Goal: Information Seeking & Learning: Learn about a topic

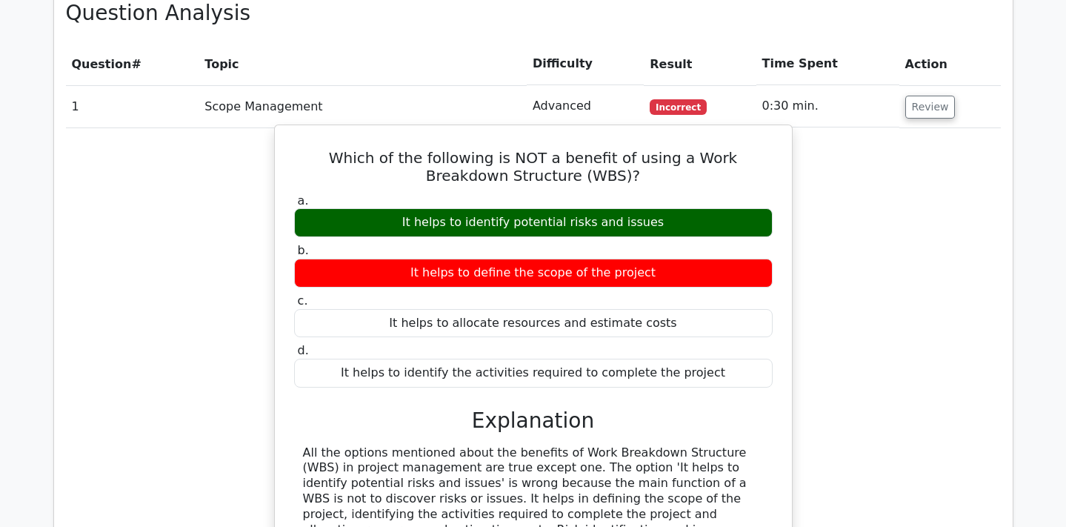
scroll to position [1235, 0]
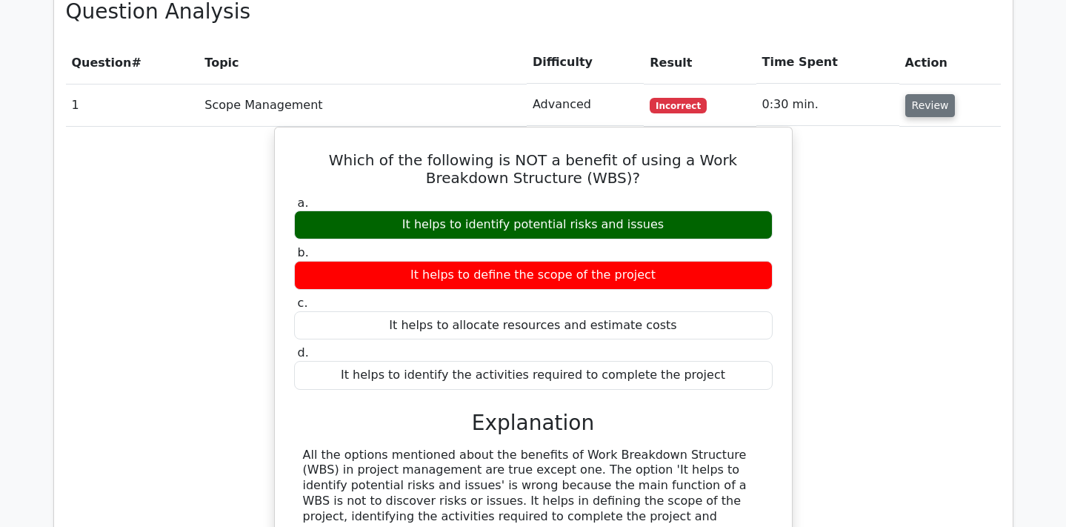
click at [927, 94] on button "Review" at bounding box center [931, 105] width 50 height 23
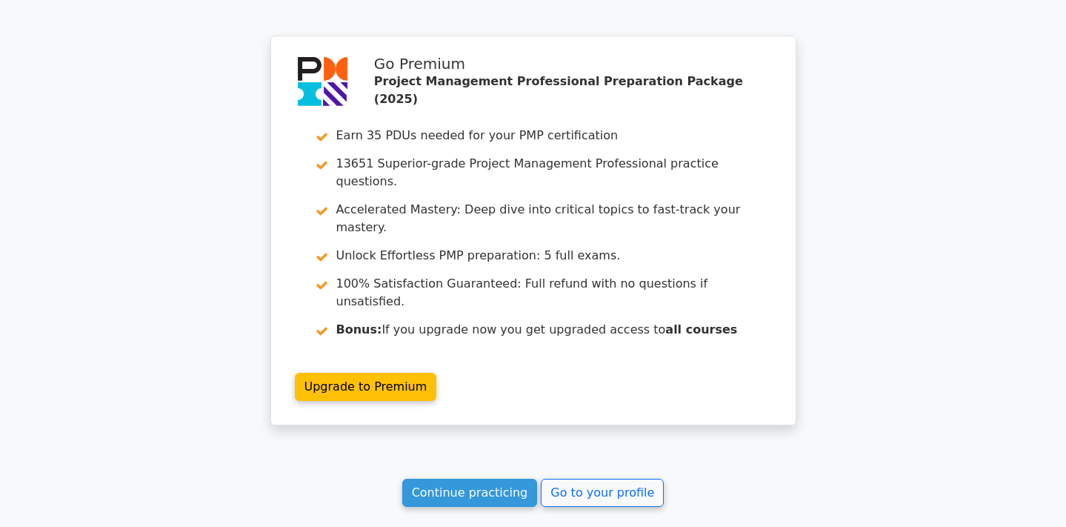
scroll to position [1860, 0]
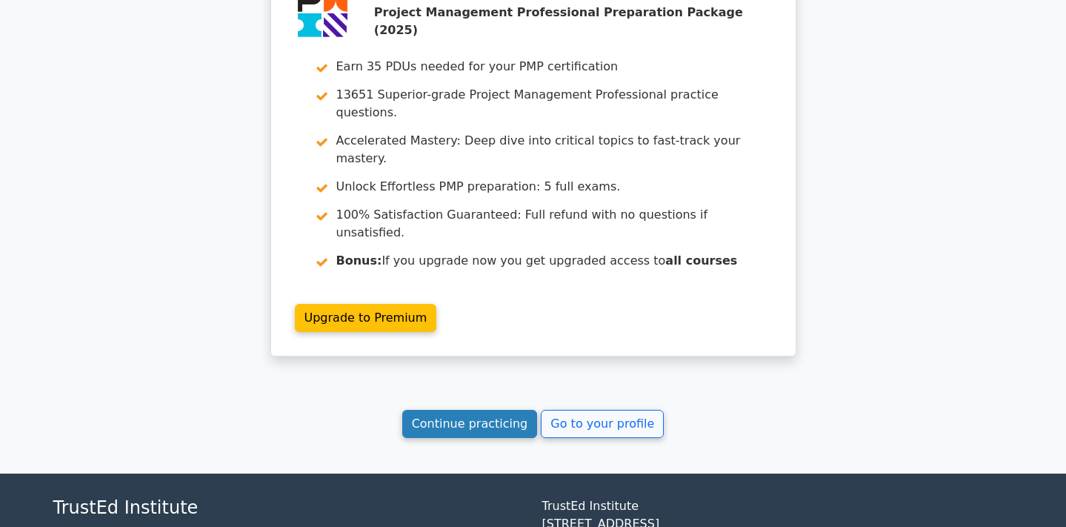
click at [477, 410] on link "Continue practicing" at bounding box center [470, 424] width 136 height 28
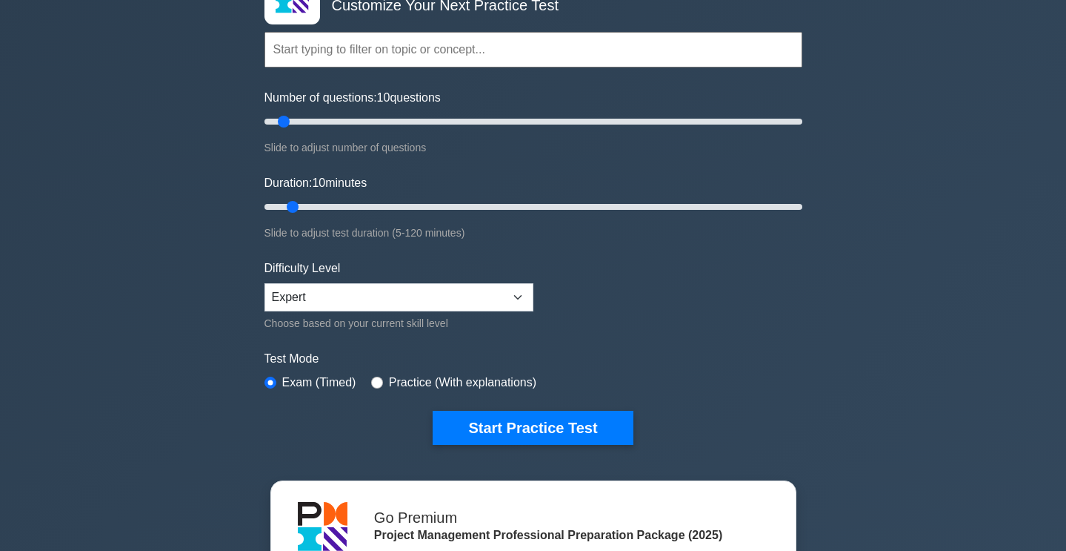
scroll to position [115, 0]
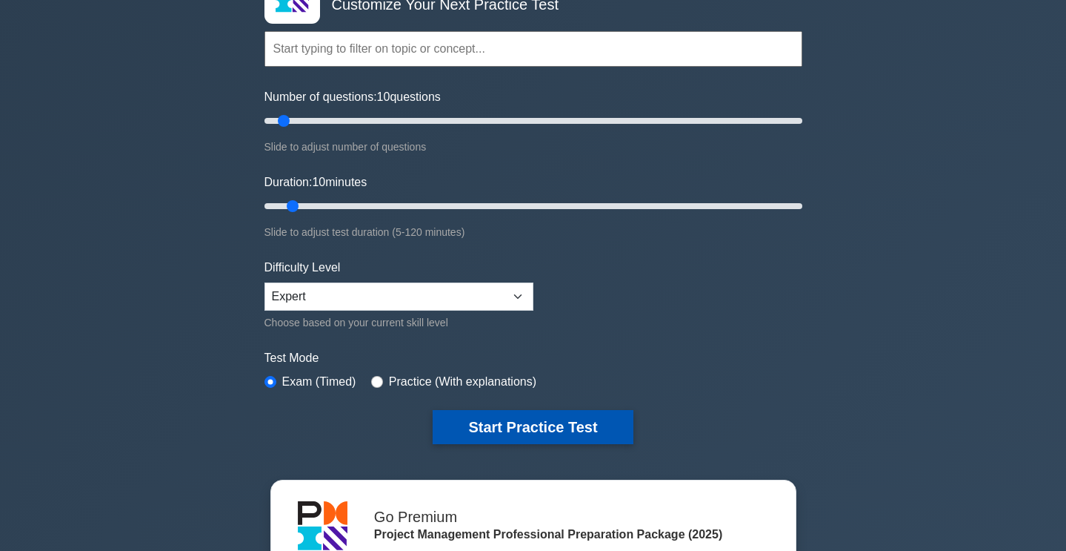
click at [509, 422] on button "Start Practice Test" at bounding box center [533, 427] width 200 height 34
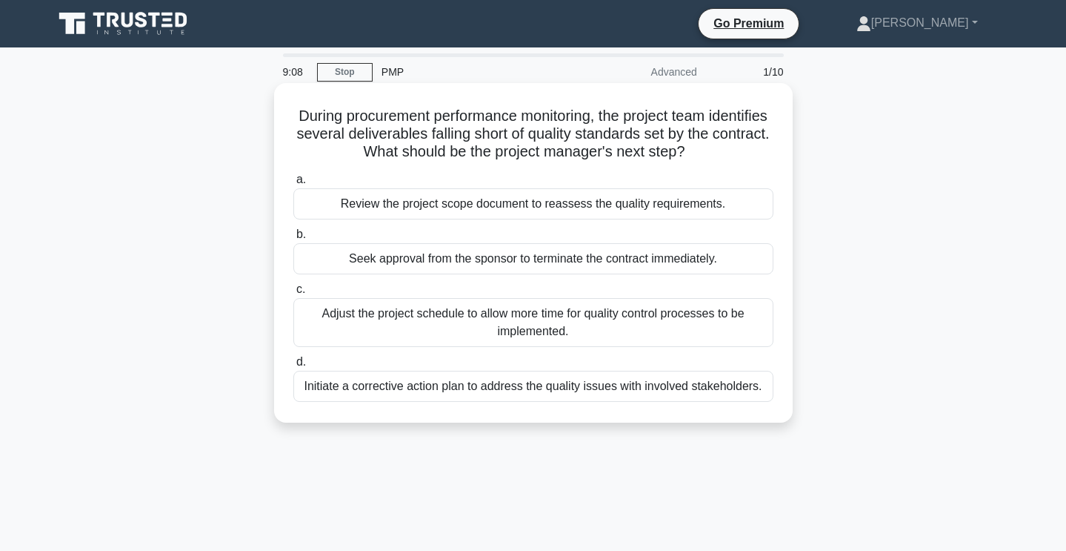
click at [571, 393] on div "Initiate a corrective action plan to address the quality issues with involved s…" at bounding box center [533, 386] width 480 height 31
click at [293, 367] on input "d. Initiate a corrective action plan to address the quality issues with involve…" at bounding box center [293, 362] width 0 height 10
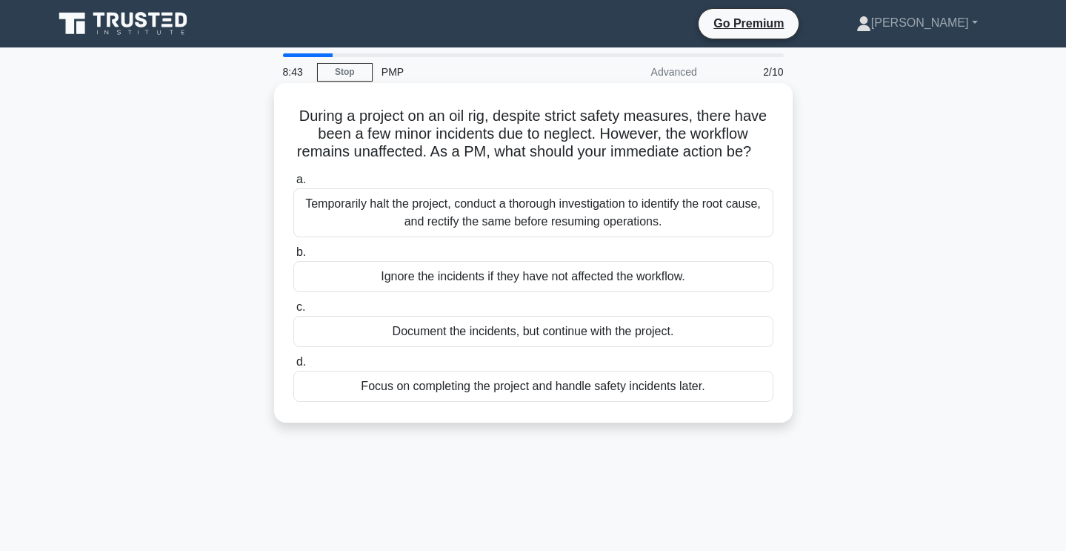
click at [656, 219] on div "Temporarily halt the project, conduct a thorough investigation to identify the …" at bounding box center [533, 212] width 480 height 49
click at [293, 185] on input "a. Temporarily halt the project, conduct a thorough investigation to identify t…" at bounding box center [293, 180] width 0 height 10
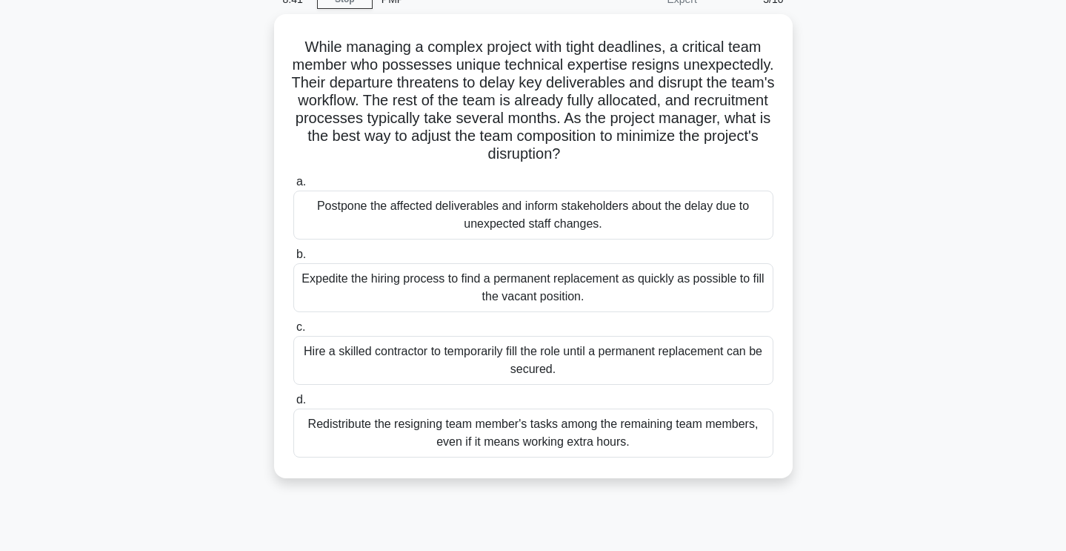
scroll to position [71, 0]
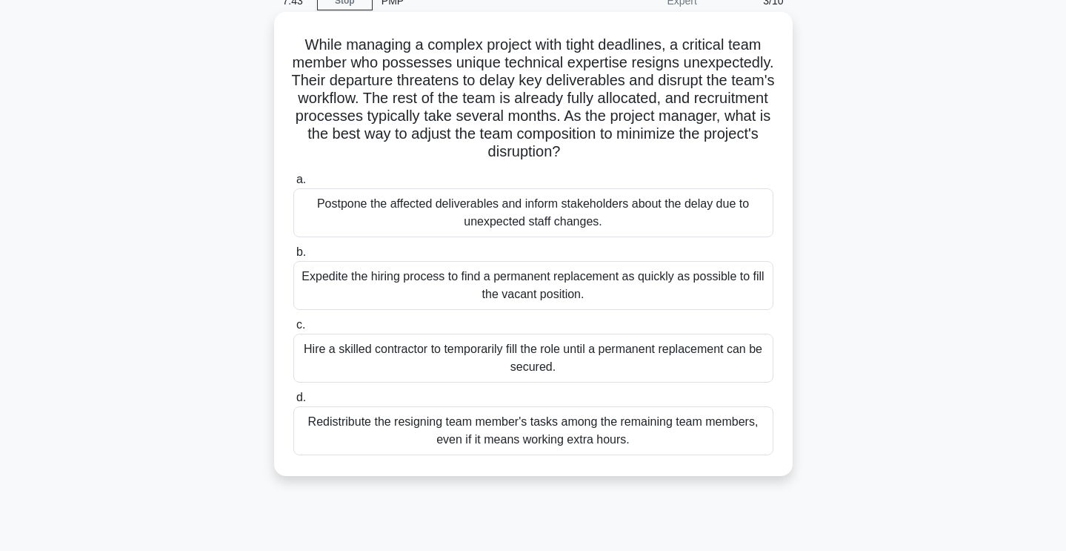
click at [622, 359] on div "Hire a skilled contractor to temporarily fill the role until a permanent replac…" at bounding box center [533, 357] width 480 height 49
click at [293, 330] on input "c. Hire a skilled contractor to temporarily fill the role until a permanent rep…" at bounding box center [293, 325] width 0 height 10
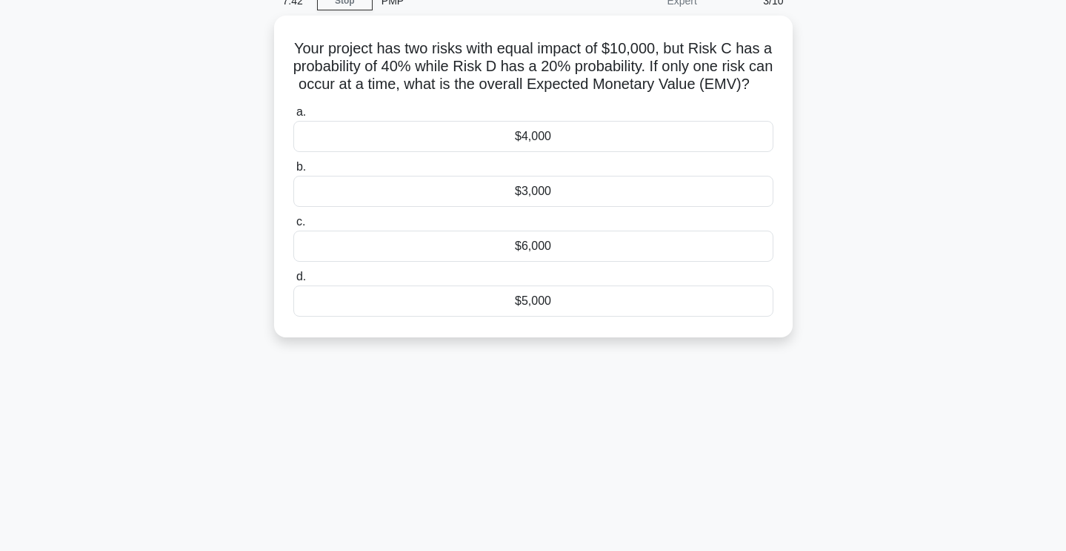
scroll to position [0, 0]
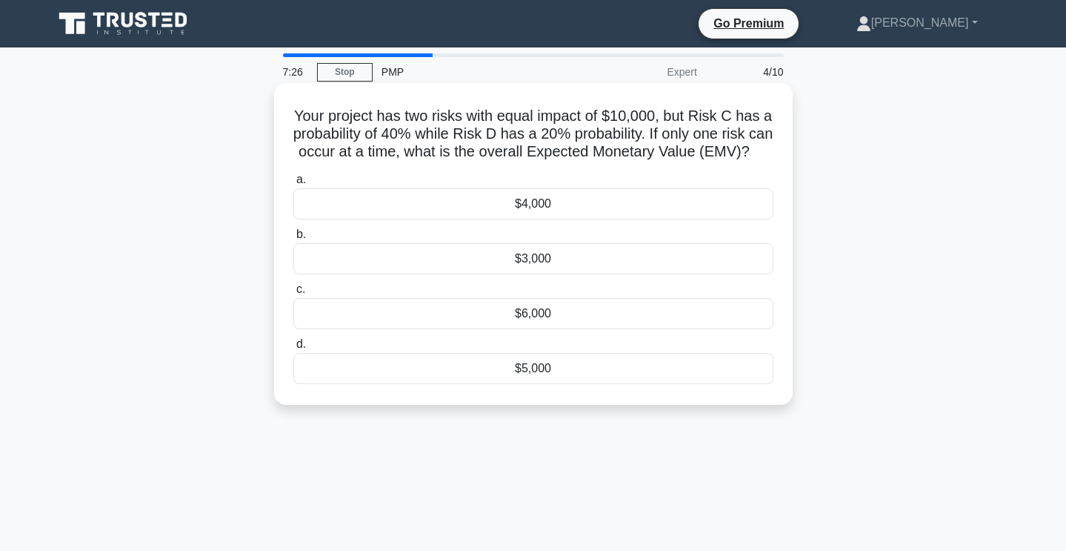
click at [619, 274] on div "$3,000" at bounding box center [533, 258] width 480 height 31
click at [293, 239] on input "b. $3,000" at bounding box center [293, 235] width 0 height 10
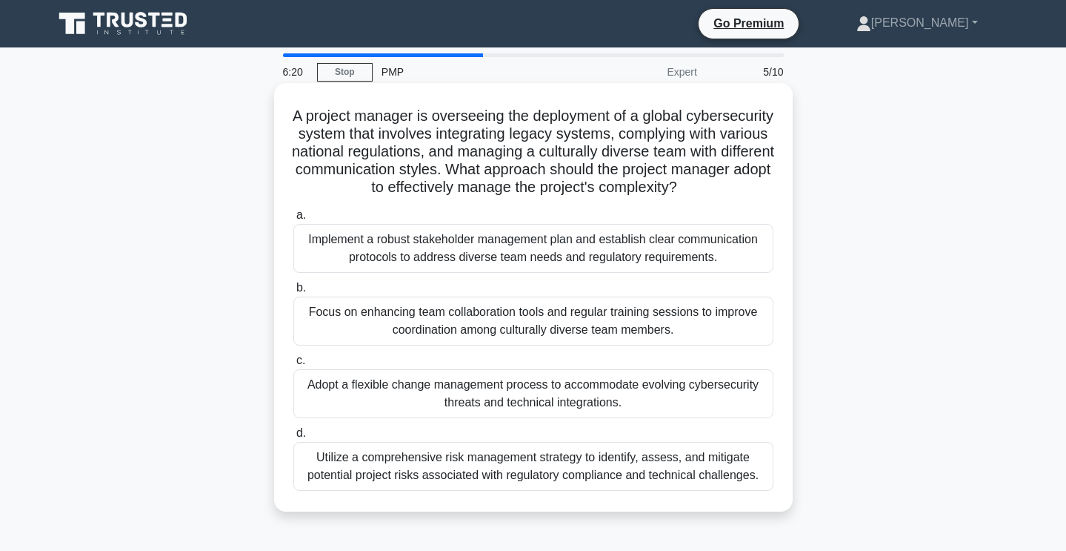
click at [485, 474] on div "Utilize a comprehensive risk management strategy to identify, assess, and mitig…" at bounding box center [533, 466] width 480 height 49
click at [293, 438] on input "d. Utilize a comprehensive risk management strategy to identify, assess, and mi…" at bounding box center [293, 433] width 0 height 10
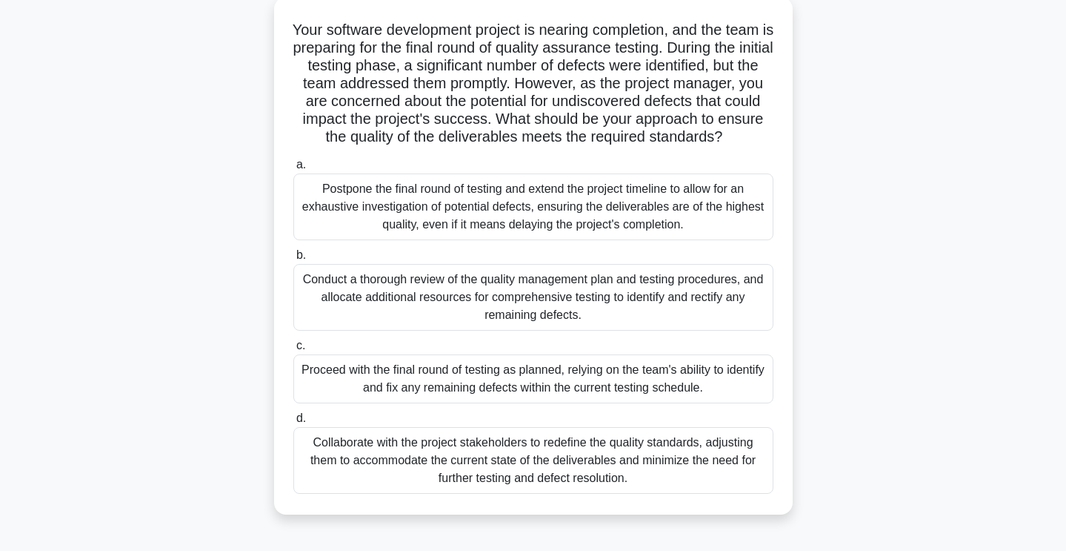
scroll to position [90, 0]
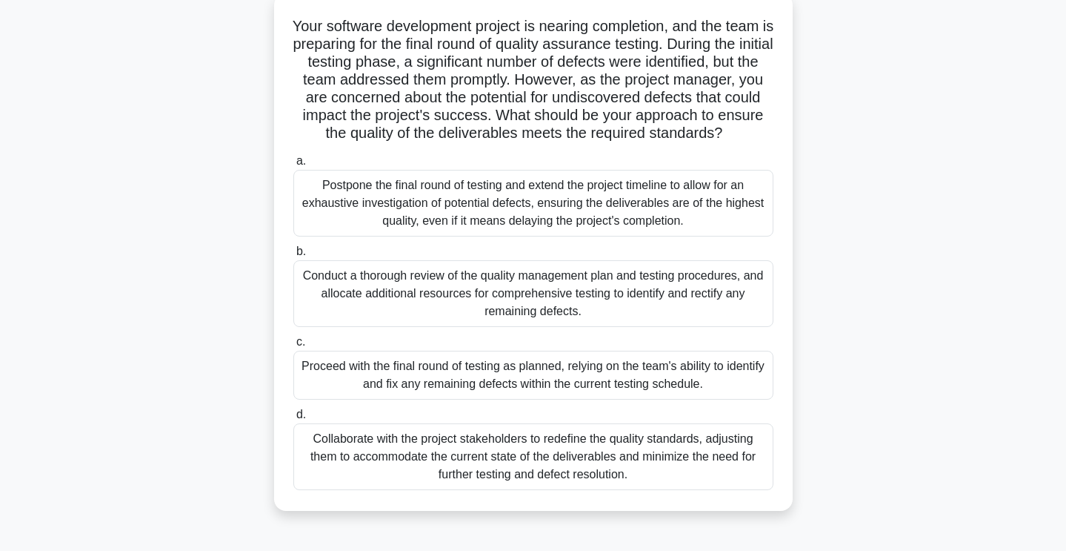
click at [660, 465] on div "Collaborate with the project stakeholders to redefine the quality standards, ad…" at bounding box center [533, 456] width 480 height 67
click at [293, 419] on input "d. Collaborate with the project stakeholders to redefine the quality standards,…" at bounding box center [293, 415] width 0 height 10
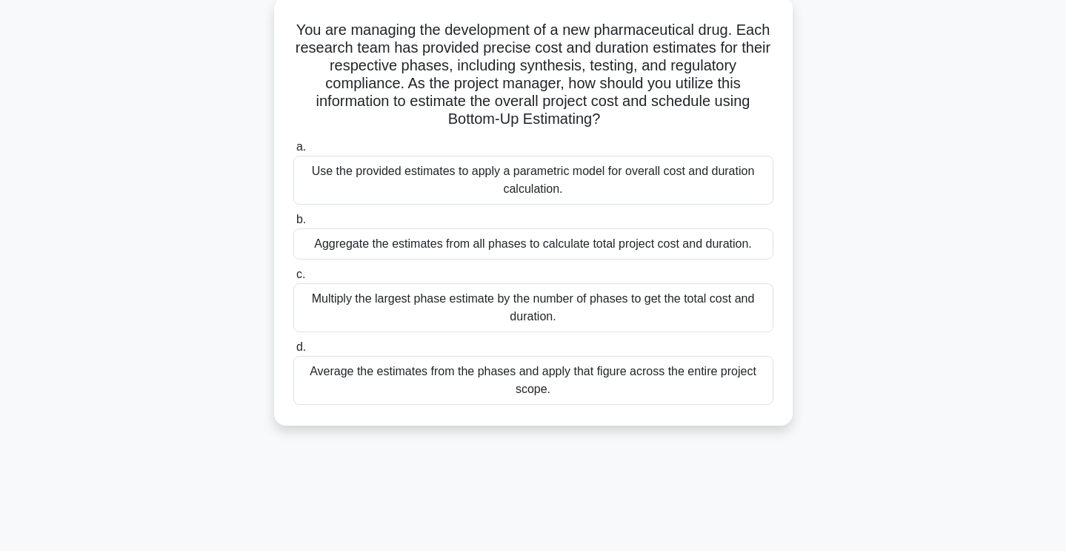
scroll to position [0, 0]
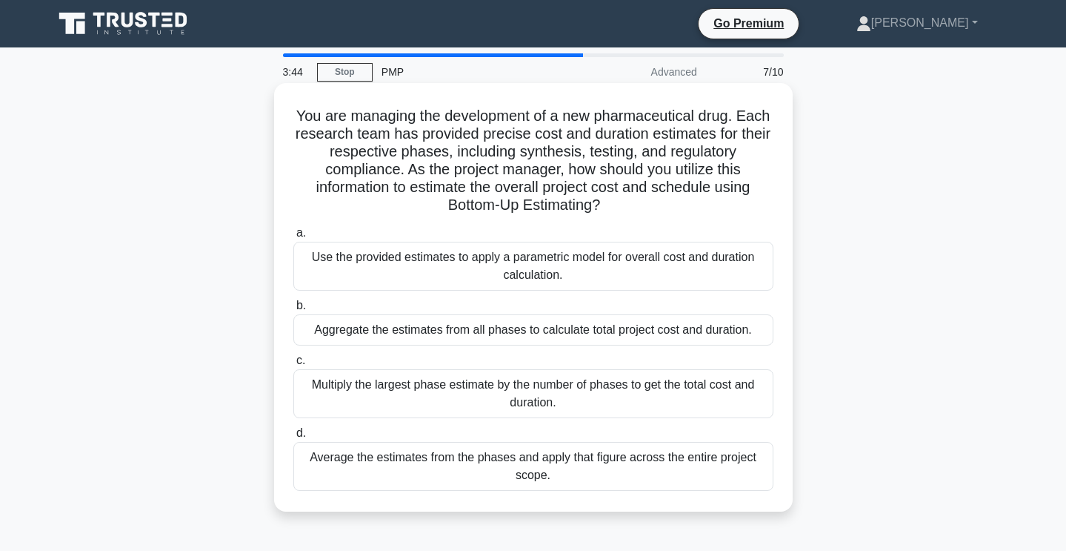
click at [649, 276] on div "Use the provided estimates to apply a parametric model for overall cost and dur…" at bounding box center [533, 266] width 480 height 49
click at [293, 238] on input "a. Use the provided estimates to apply a parametric model for overall cost and …" at bounding box center [293, 233] width 0 height 10
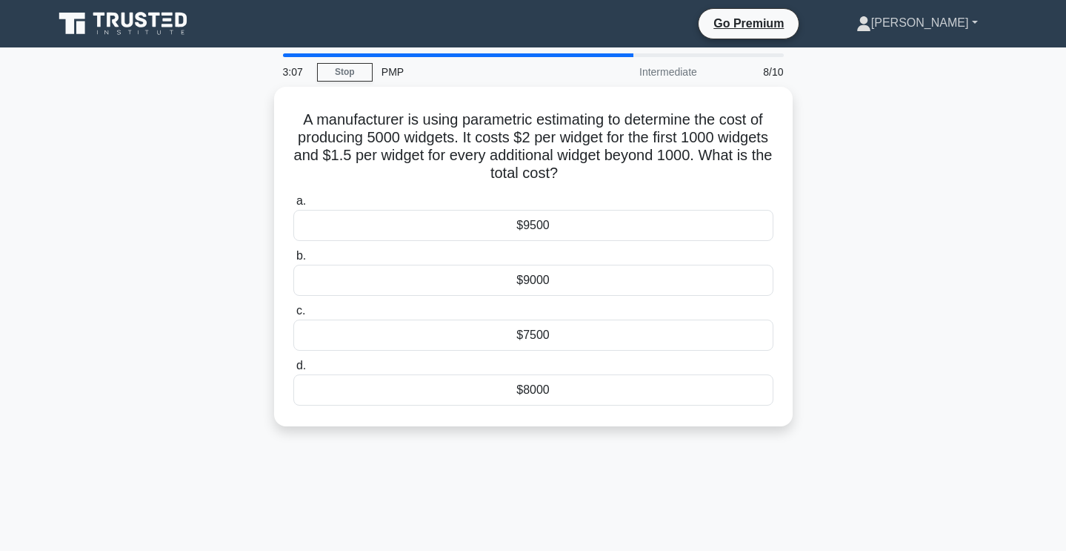
click at [548, 392] on div "$8000" at bounding box center [533, 389] width 480 height 31
click at [293, 371] on input "d. $8000" at bounding box center [293, 366] width 0 height 10
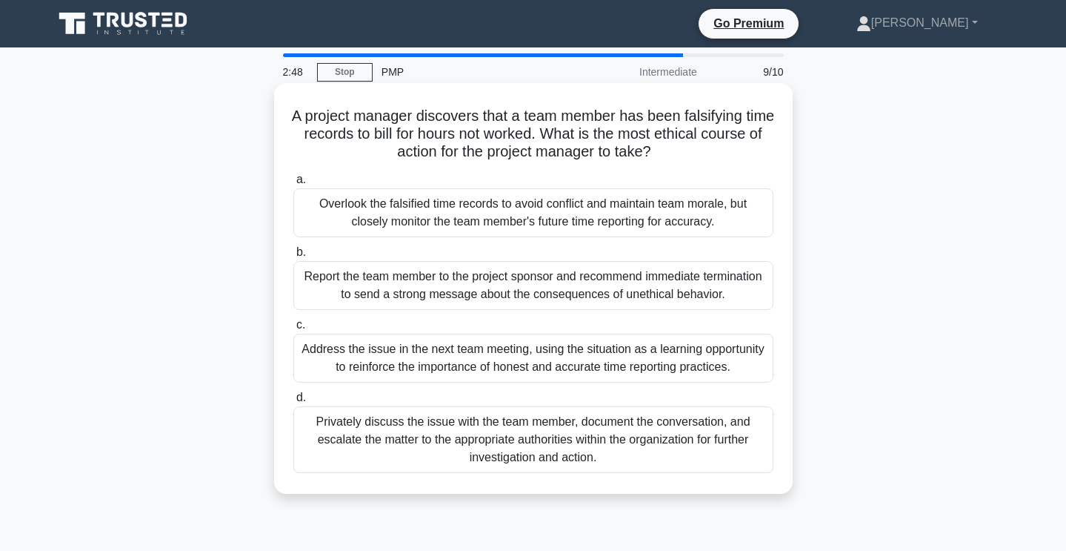
click at [683, 440] on div "Privately discuss the issue with the team member, document the conversation, an…" at bounding box center [533, 439] width 480 height 67
click at [293, 402] on input "d. Privately discuss the issue with the team member, document the conversation,…" at bounding box center [293, 398] width 0 height 10
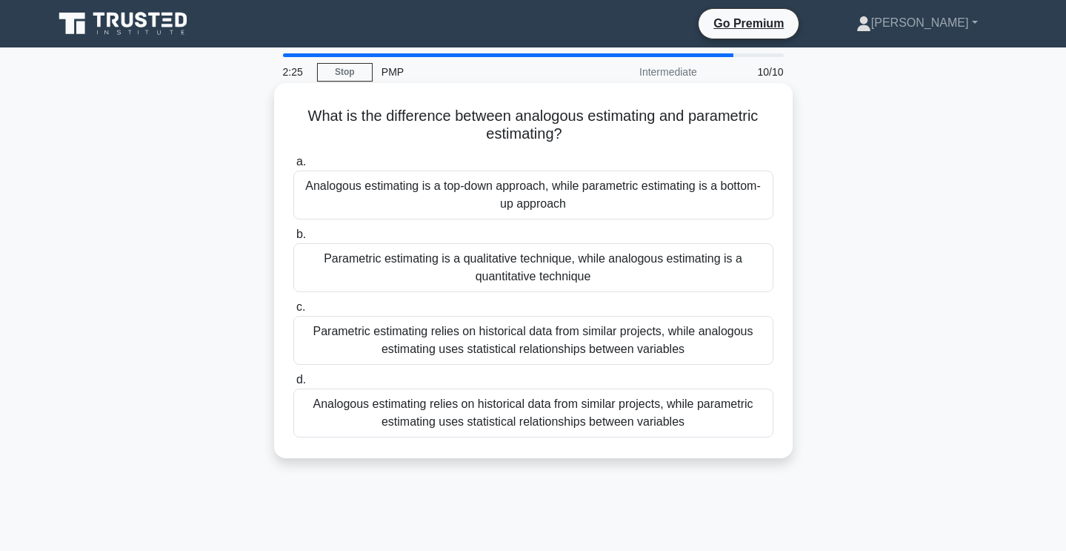
click at [689, 422] on div "Analogous estimating relies on historical data from similar projects, while par…" at bounding box center [533, 412] width 480 height 49
click at [293, 385] on input "d. Analogous estimating relies on historical data from similar projects, while …" at bounding box center [293, 380] width 0 height 10
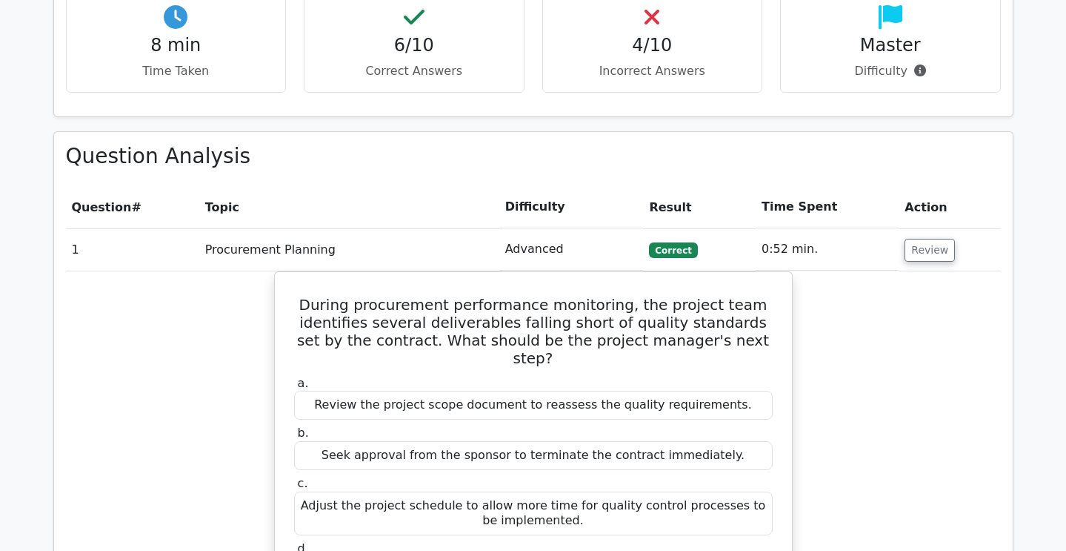
scroll to position [1051, 0]
click at [924, 239] on button "Review" at bounding box center [930, 250] width 50 height 23
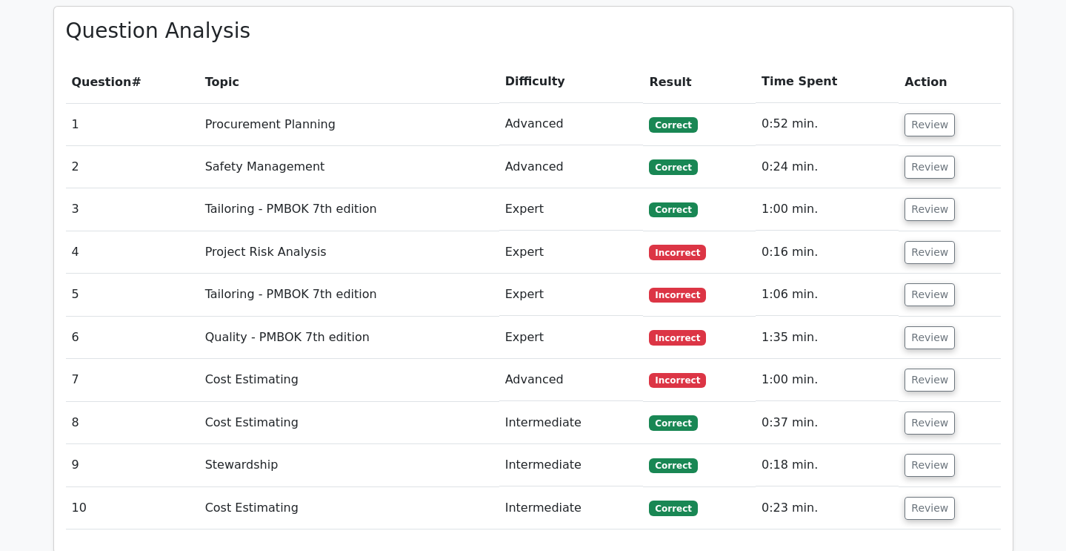
scroll to position [1323, 0]
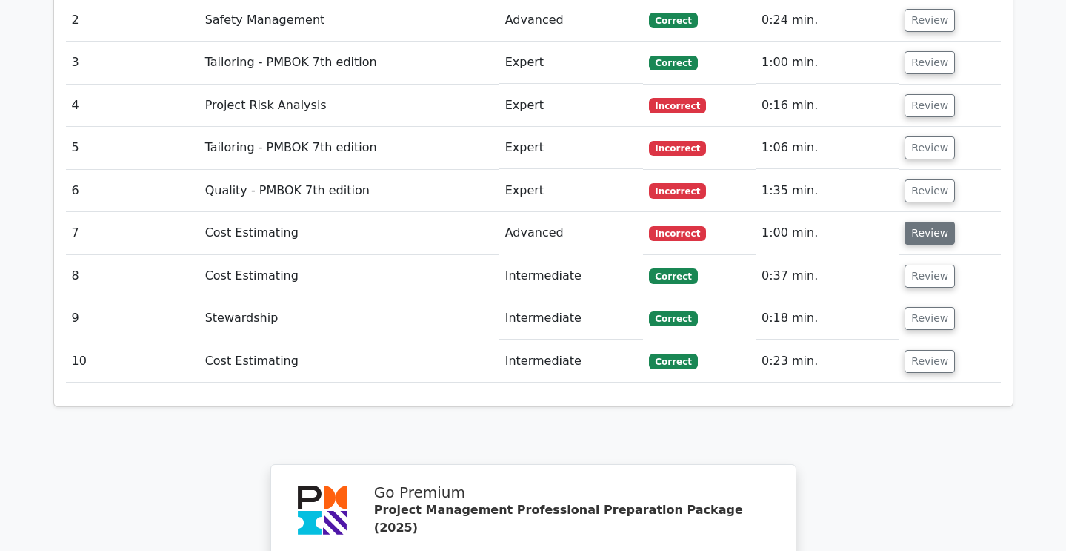
click at [927, 222] on button "Review" at bounding box center [930, 233] width 50 height 23
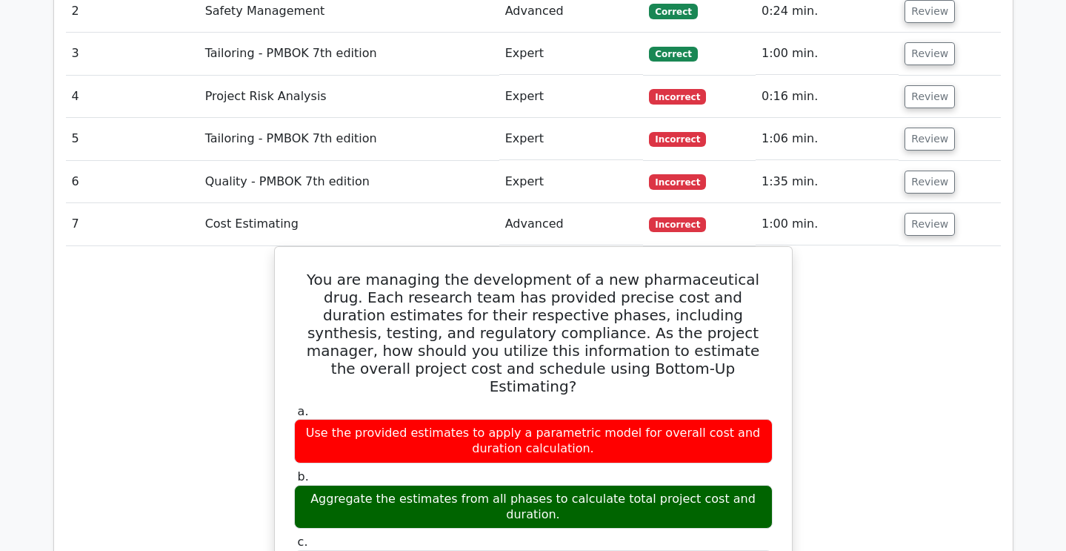
scroll to position [1332, 0]
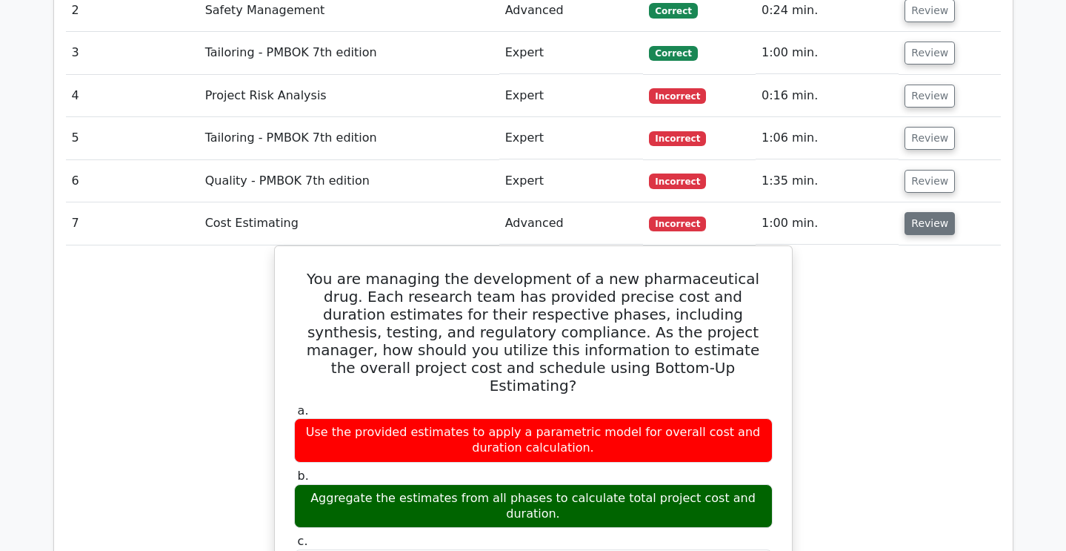
click at [929, 212] on button "Review" at bounding box center [930, 223] width 50 height 23
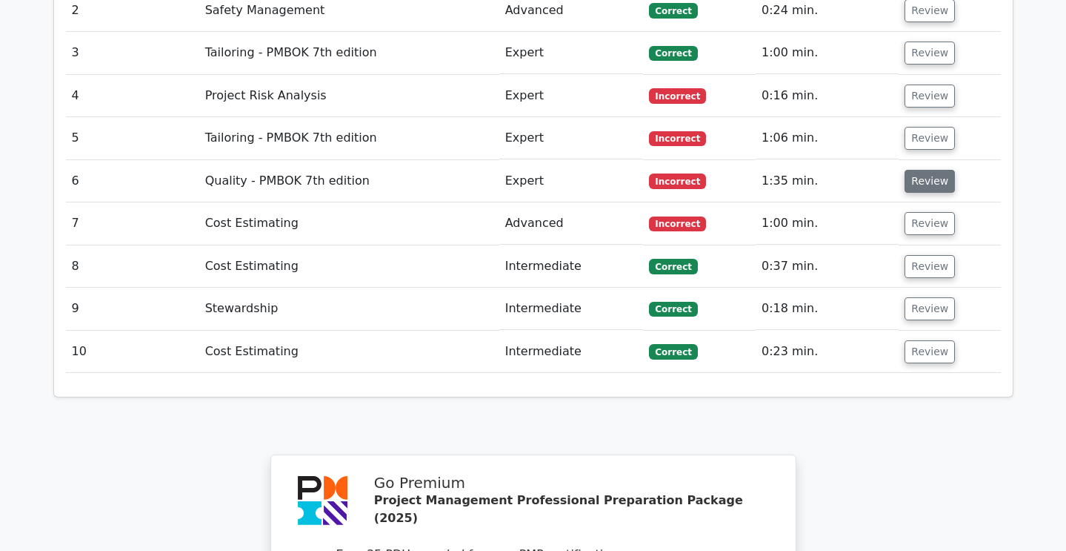
click at [923, 170] on button "Review" at bounding box center [930, 181] width 50 height 23
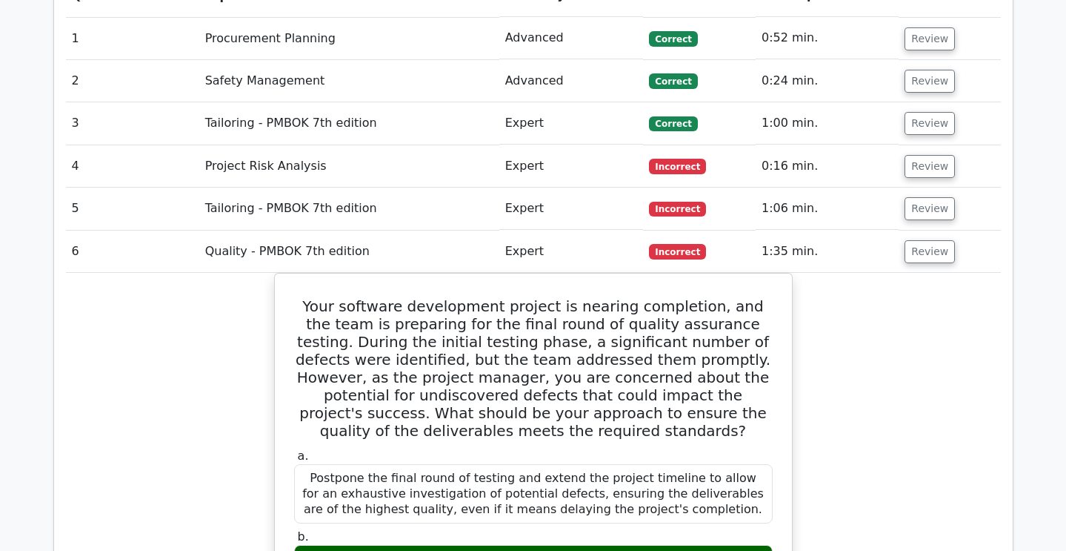
scroll to position [1258, 0]
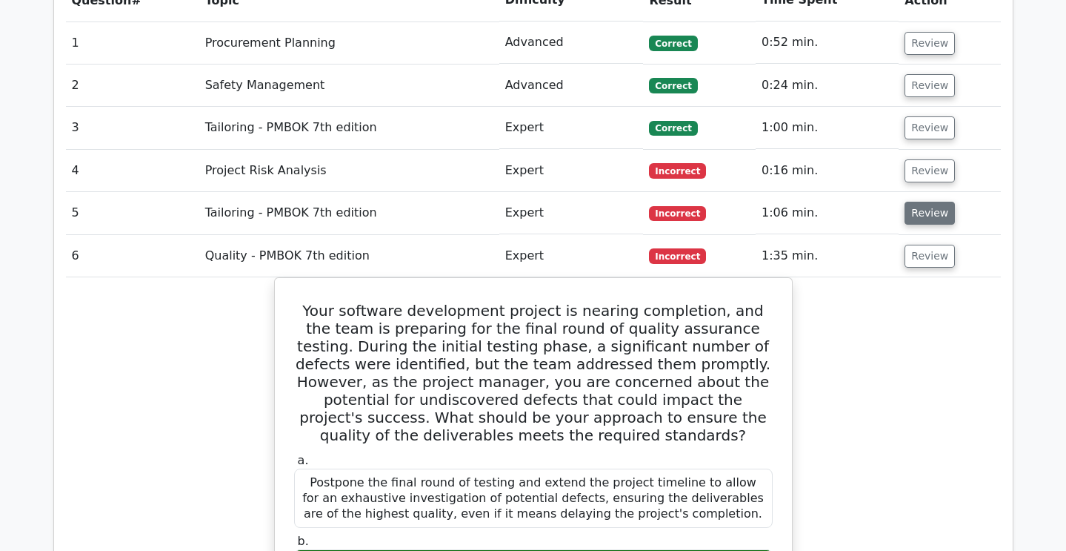
click at [920, 202] on button "Review" at bounding box center [930, 213] width 50 height 23
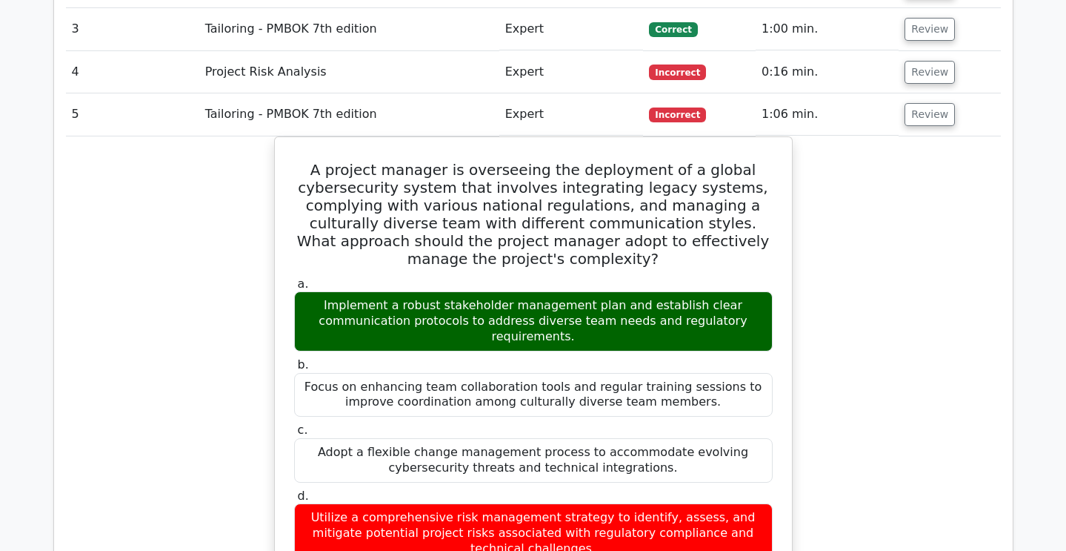
scroll to position [1357, 0]
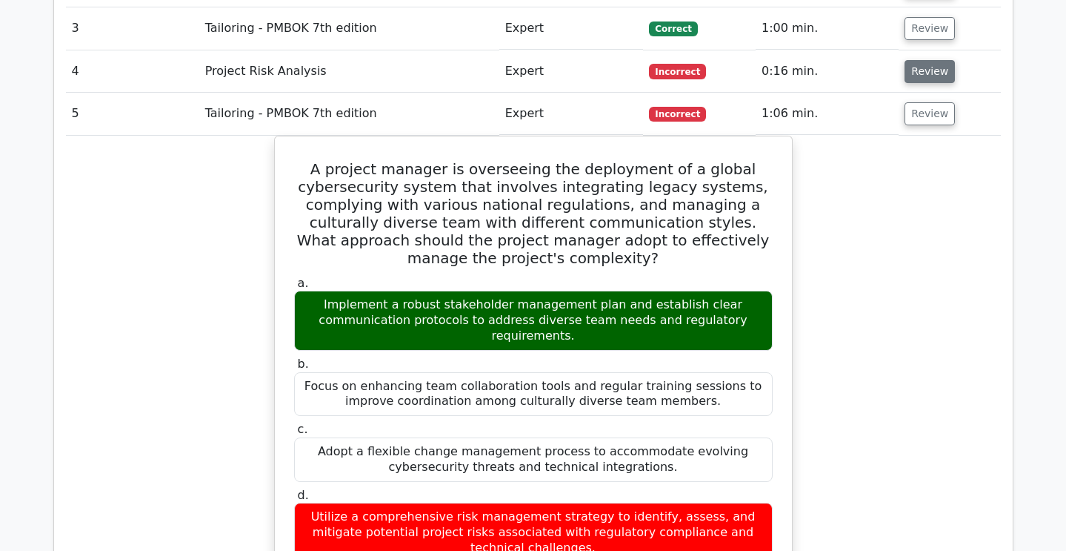
click at [937, 60] on button "Review" at bounding box center [930, 71] width 50 height 23
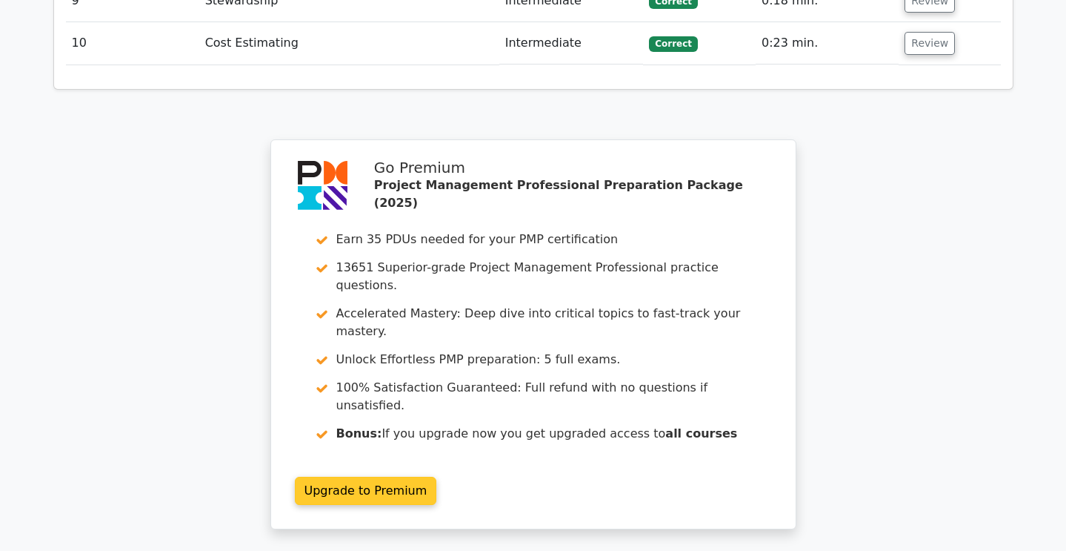
scroll to position [4069, 0]
